Goal: Transaction & Acquisition: Subscribe to service/newsletter

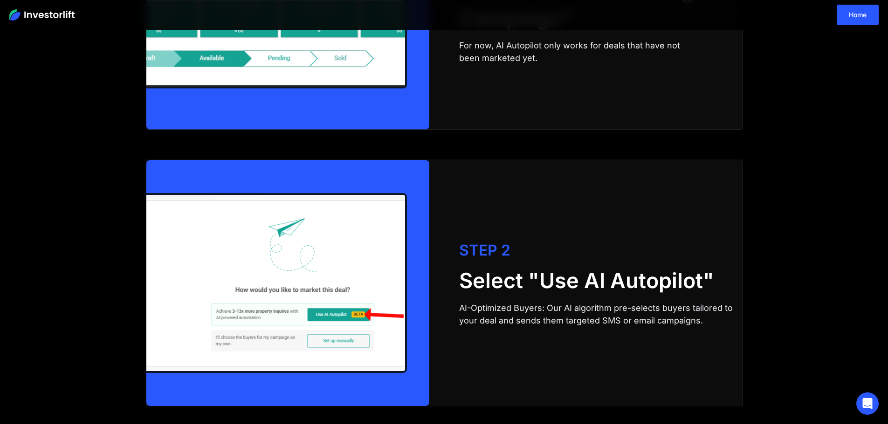
scroll to position [1072, 0]
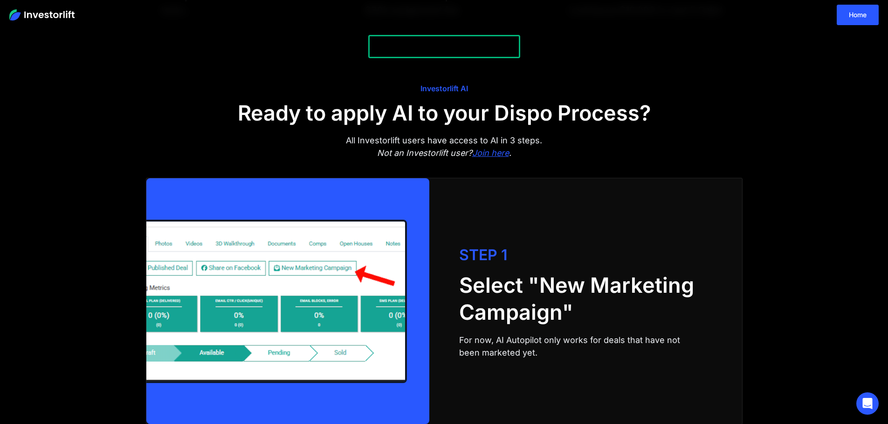
click at [488, 158] on em "Join here" at bounding box center [490, 153] width 37 height 10
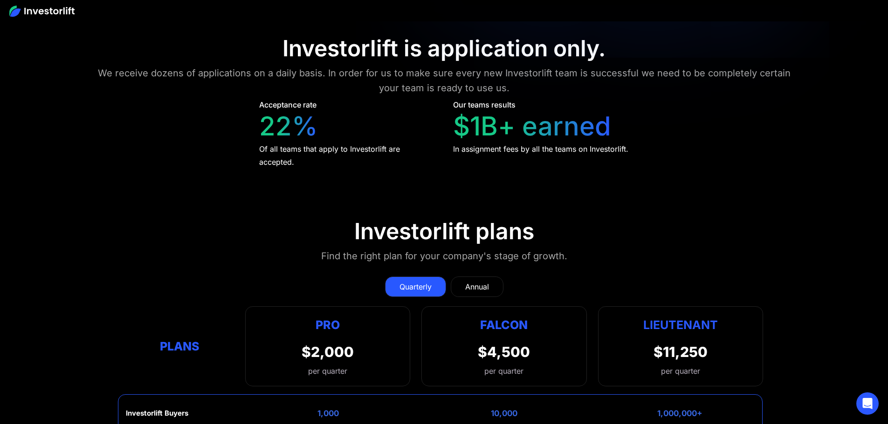
scroll to position [4433, 0]
